Goal: Transaction & Acquisition: Purchase product/service

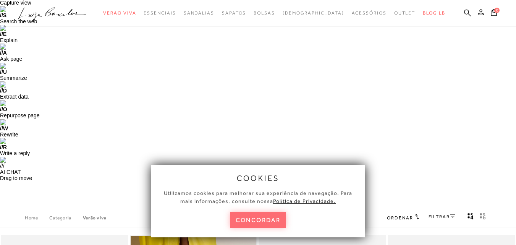
click at [242, 215] on button "concordar" at bounding box center [258, 220] width 57 height 16
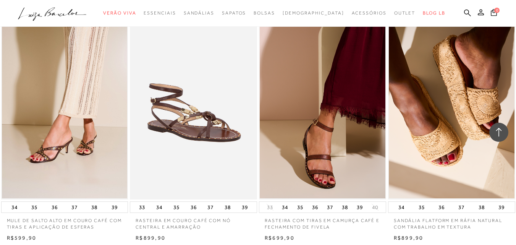
scroll to position [1375, 0]
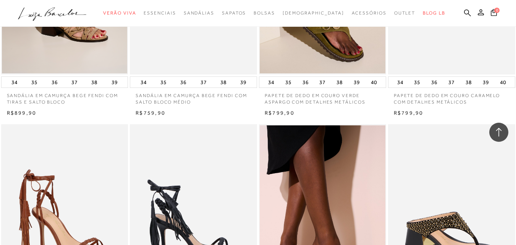
scroll to position [2827, 0]
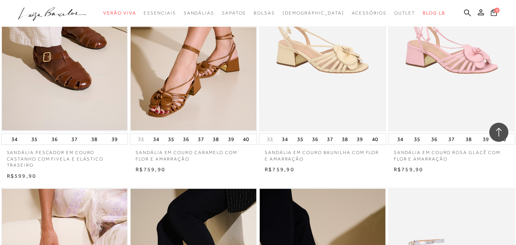
scroll to position [4317, 0]
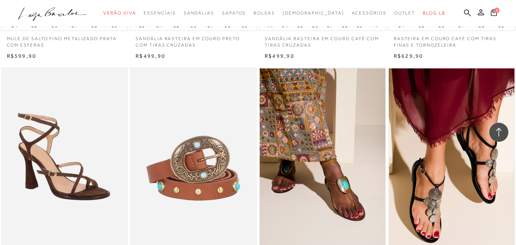
scroll to position [5768, 0]
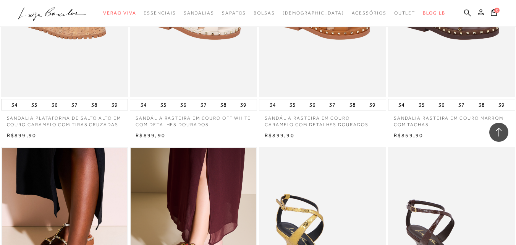
scroll to position [7258, 0]
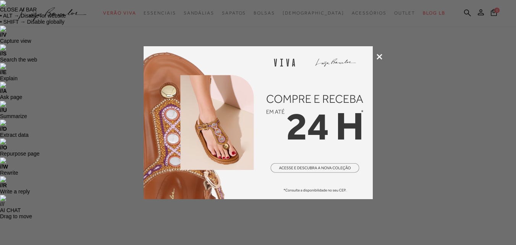
click at [377, 58] on icon at bounding box center [380, 57] width 6 height 6
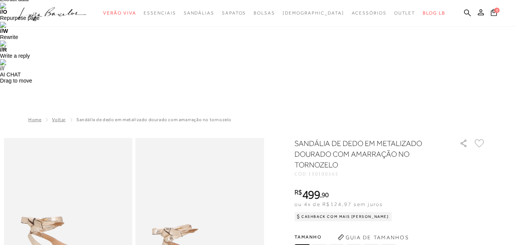
scroll to position [153, 0]
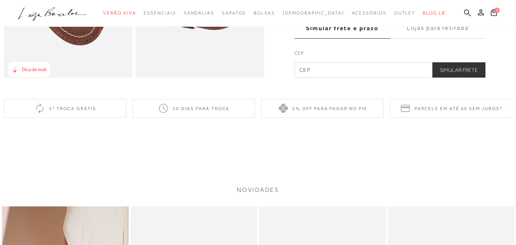
scroll to position [764, 0]
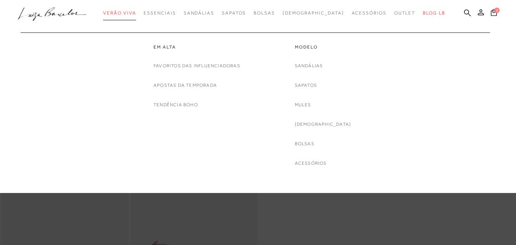
click at [136, 10] on link "Verão Viva" at bounding box center [119, 13] width 33 height 14
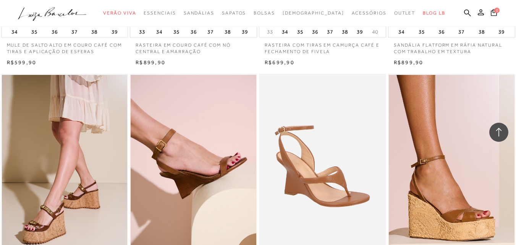
scroll to position [1413, 0]
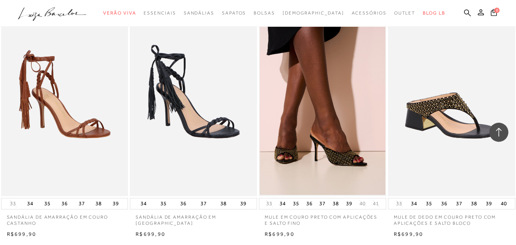
scroll to position [2941, 0]
